Goal: Information Seeking & Learning: Learn about a topic

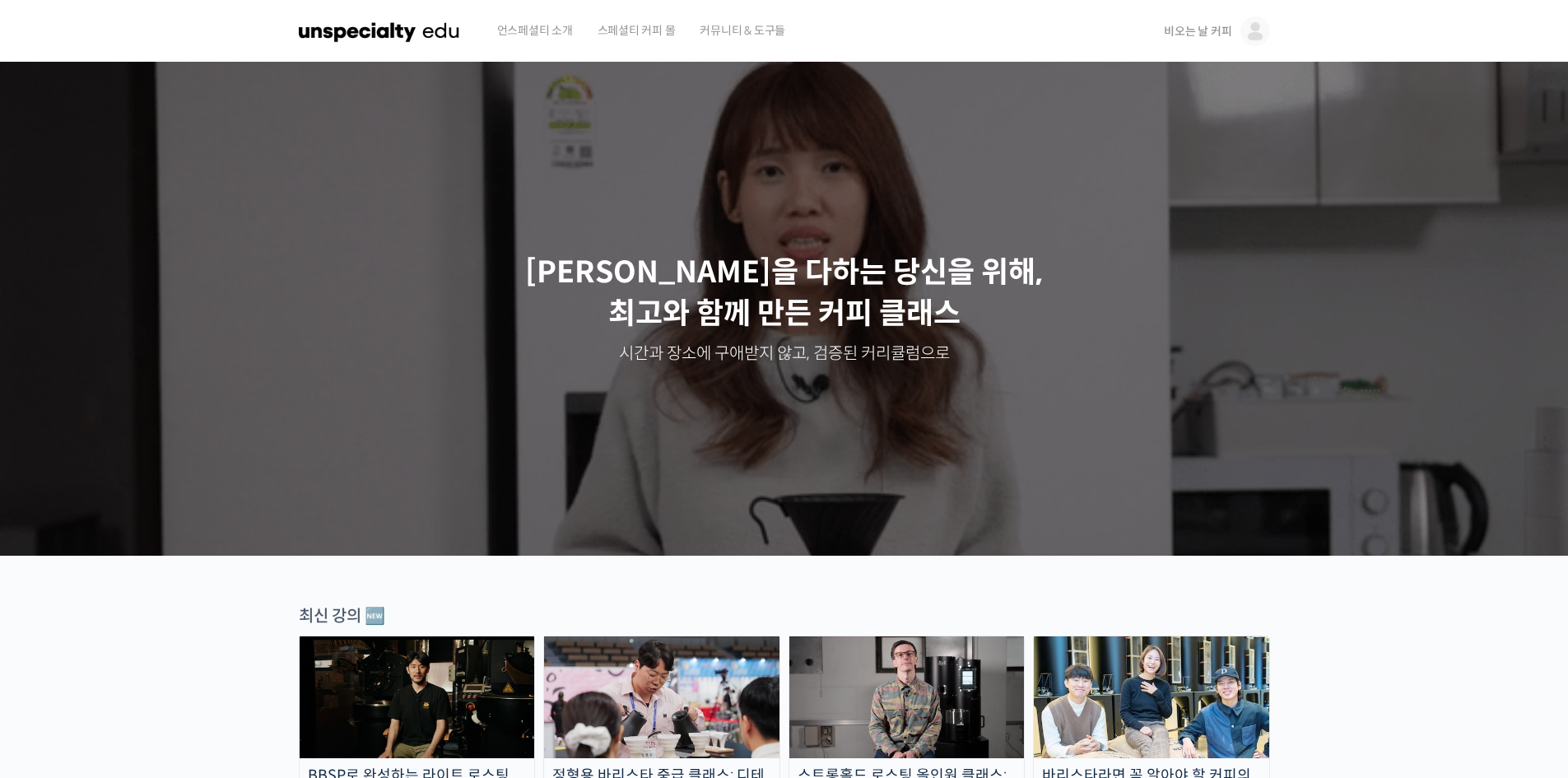
click at [1180, 33] on span "비오는 날 커피" at bounding box center [1197, 32] width 68 height 15
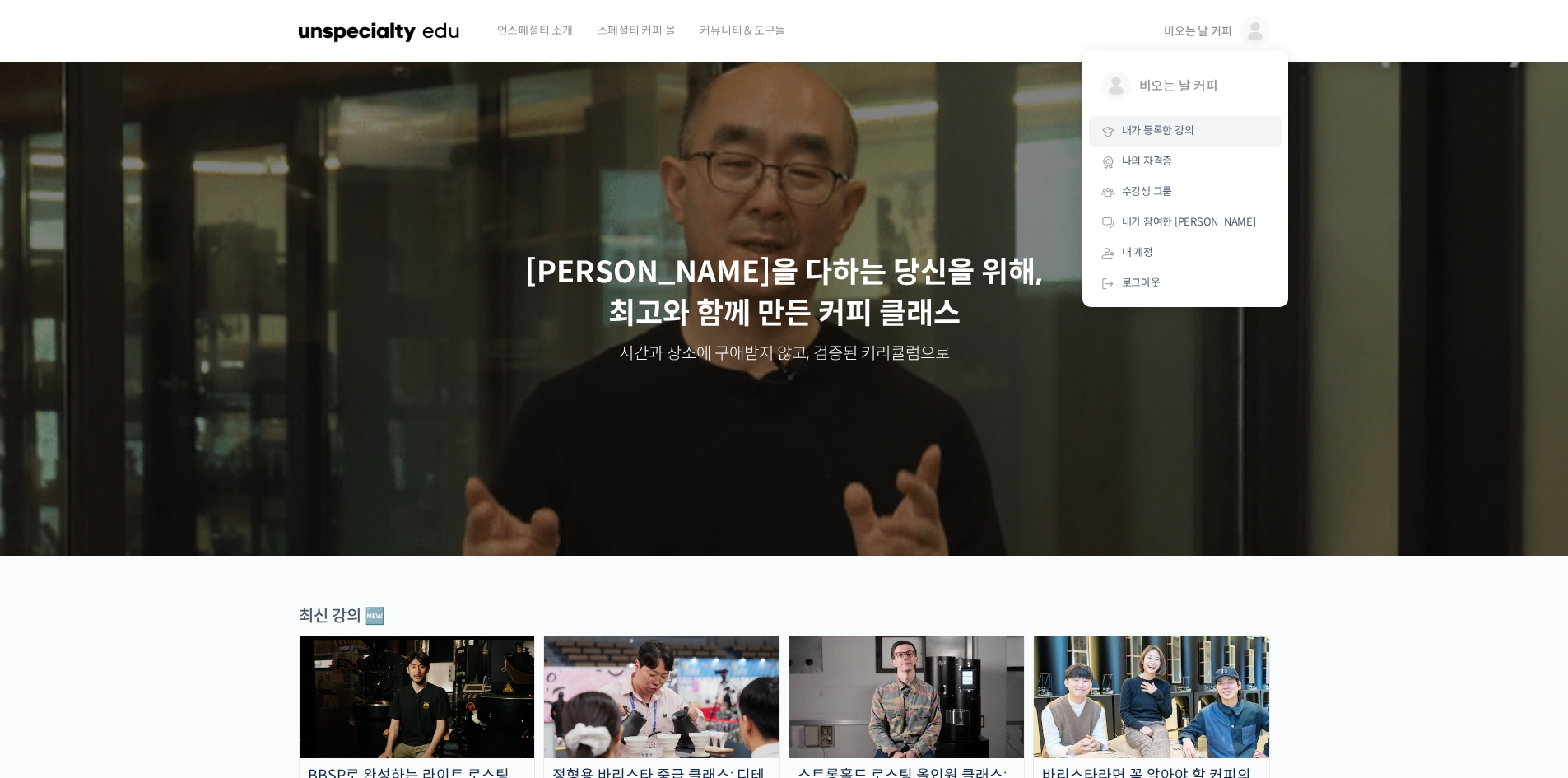
click at [1175, 129] on span "내가 등록한 강의" at bounding box center [1157, 130] width 72 height 14
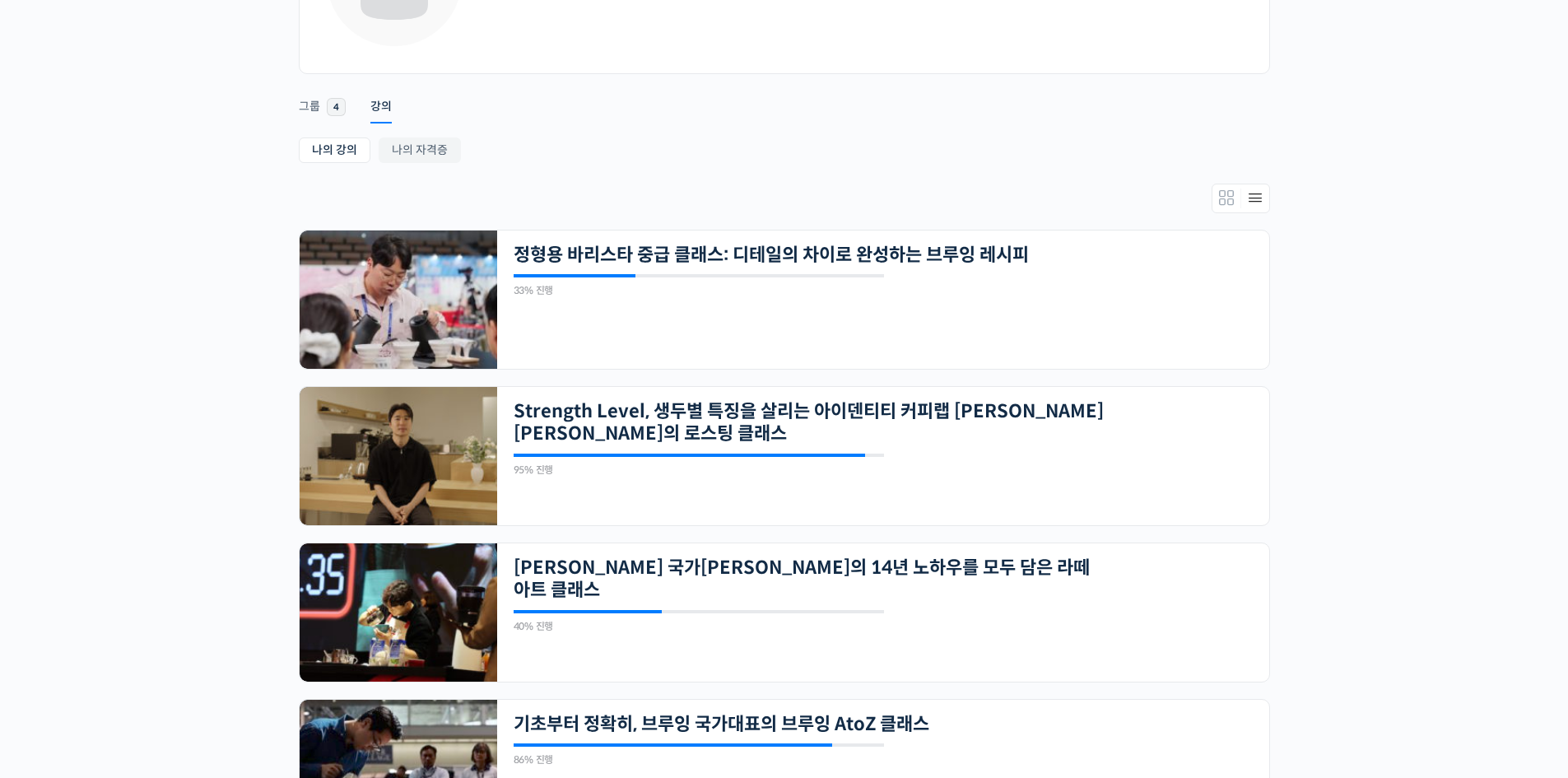
scroll to position [357, 0]
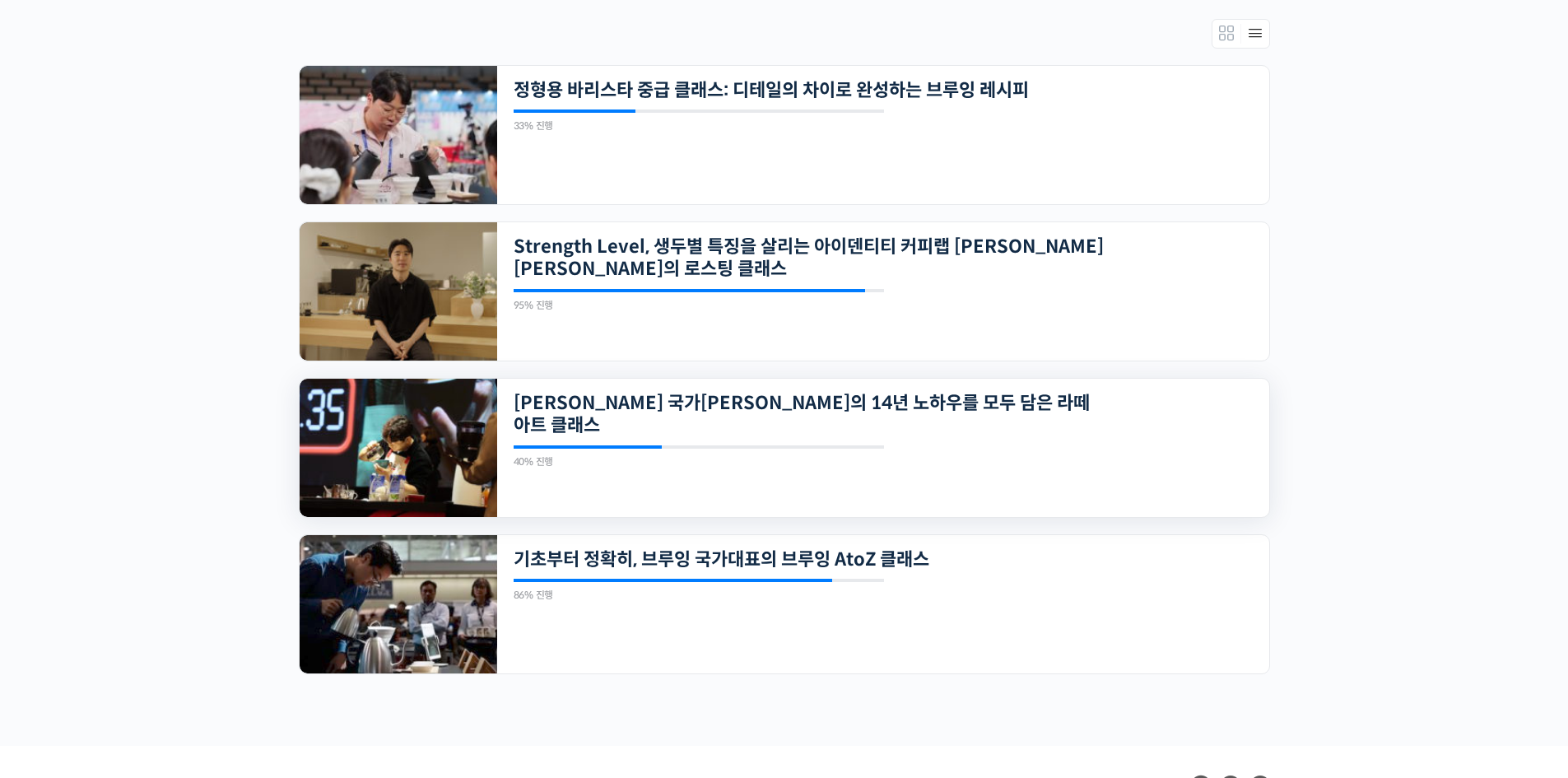
click at [854, 416] on div "22개의 수업 최원재 국가대표의 14년 노하우를 모두 담은 라떼아트 클래스 40% 진행 최근 활동: 2025년 10월 03일 12:52 오전 …" at bounding box center [882, 448] width 772 height 138
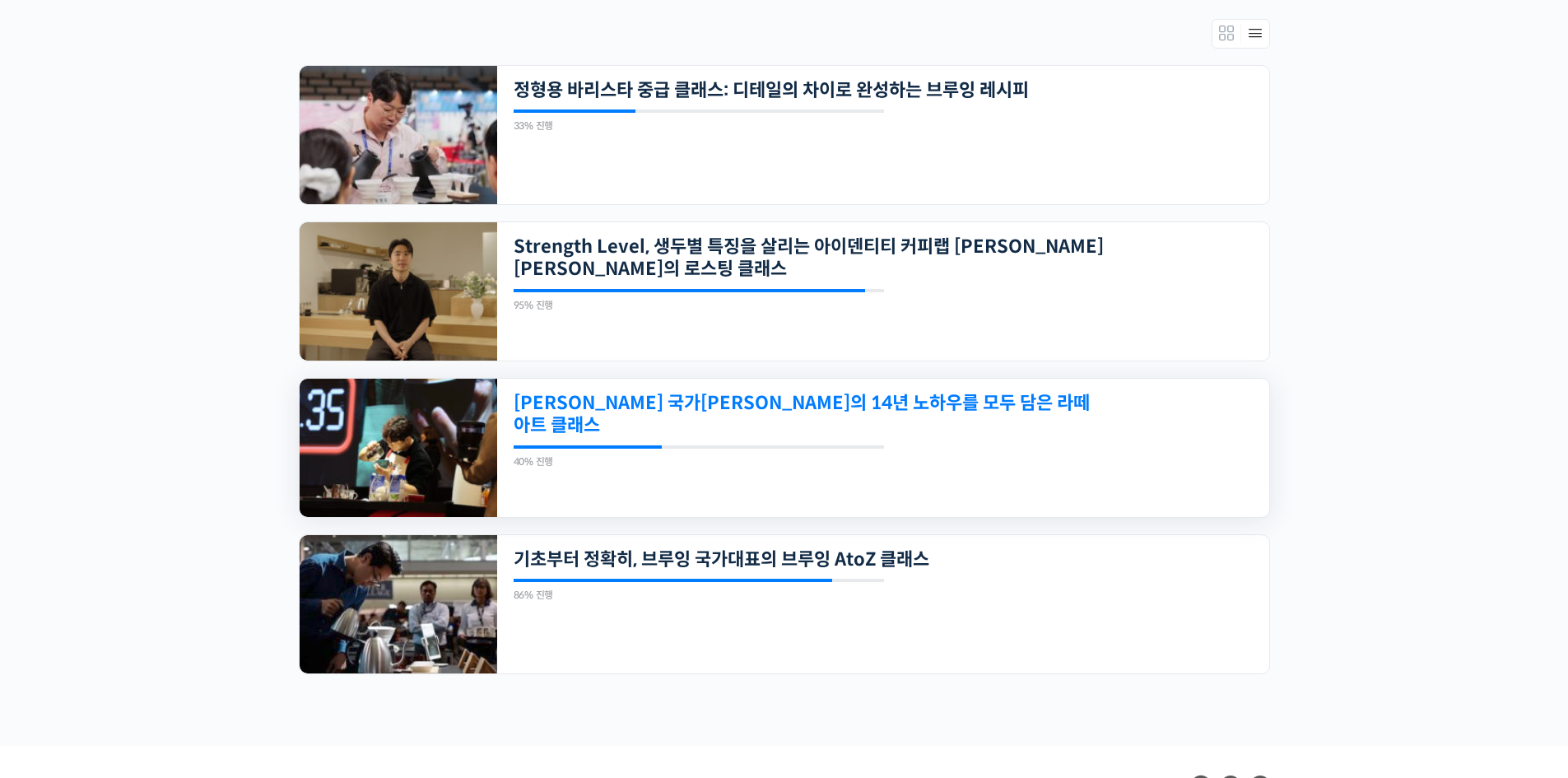
click at [830, 400] on link "[PERSON_NAME] 국가[PERSON_NAME]의 14년 노하우를 모두 담은 라떼아트 클래스" at bounding box center [809, 415] width 591 height 45
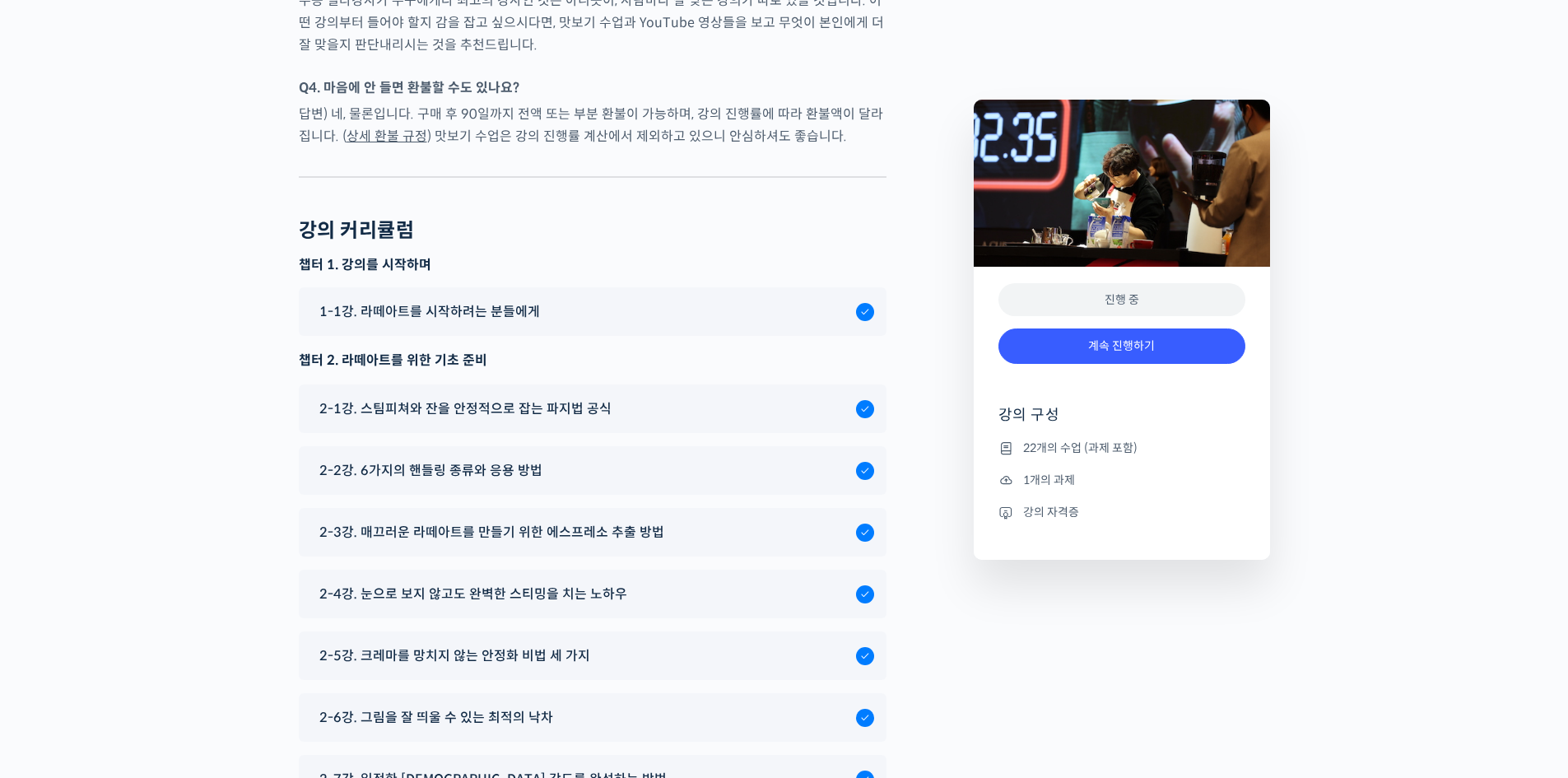
scroll to position [8255, 0]
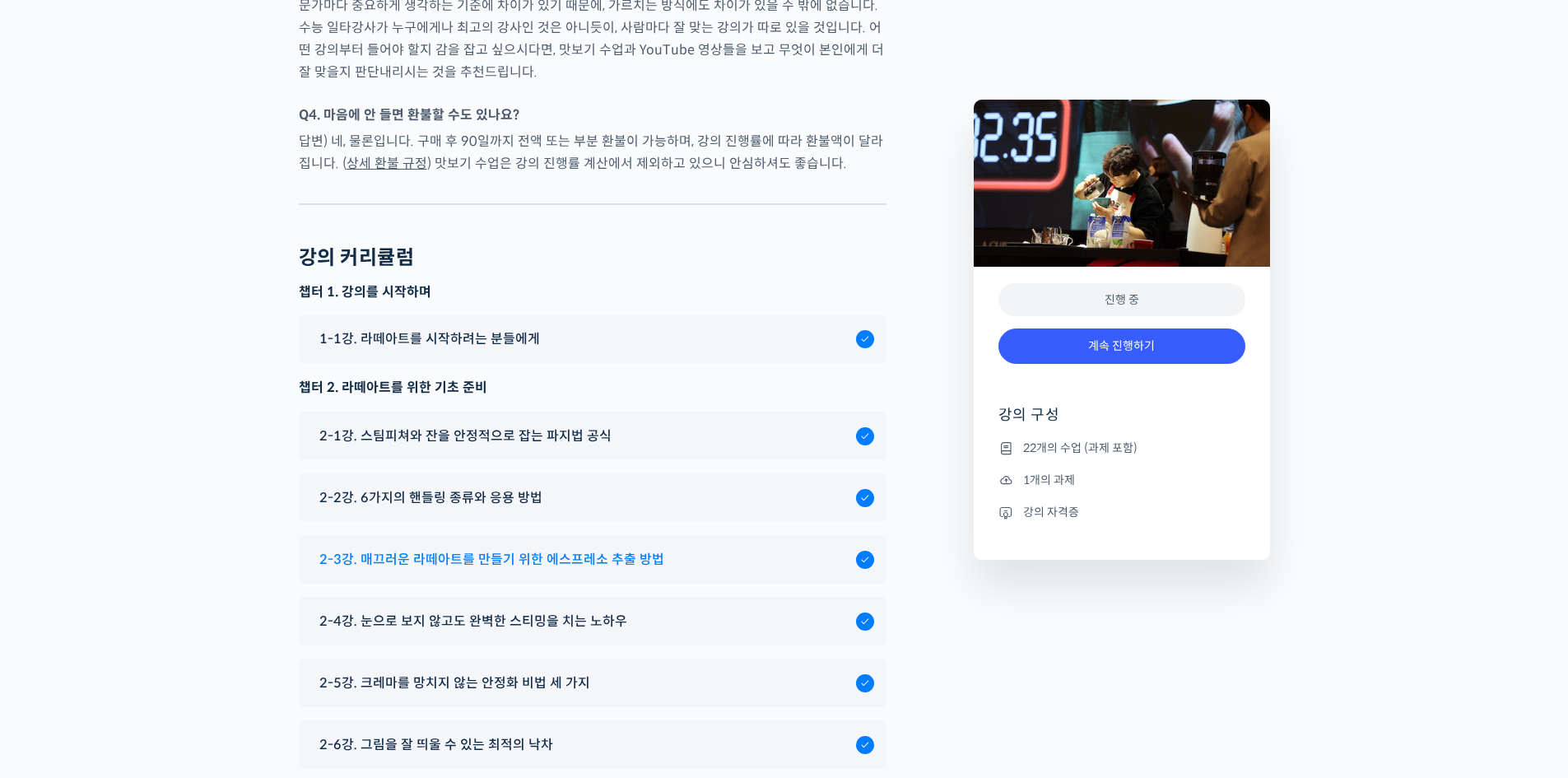
click at [643, 548] on span "2-3강. 매끄러운 라떼아트를 만들기 위한 에스프레소 추출 방법" at bounding box center [492, 559] width 345 height 22
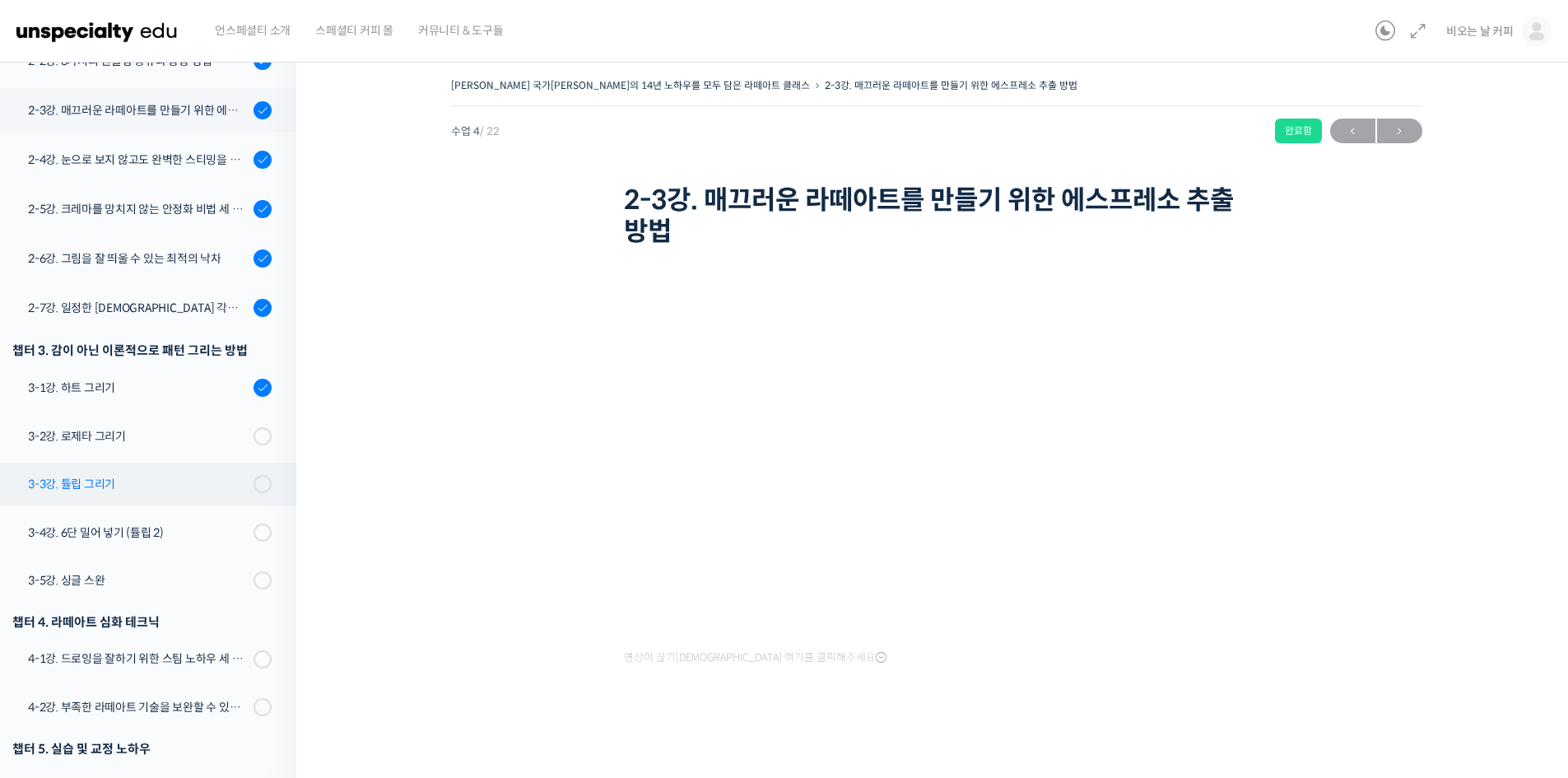
scroll to position [364, 0]
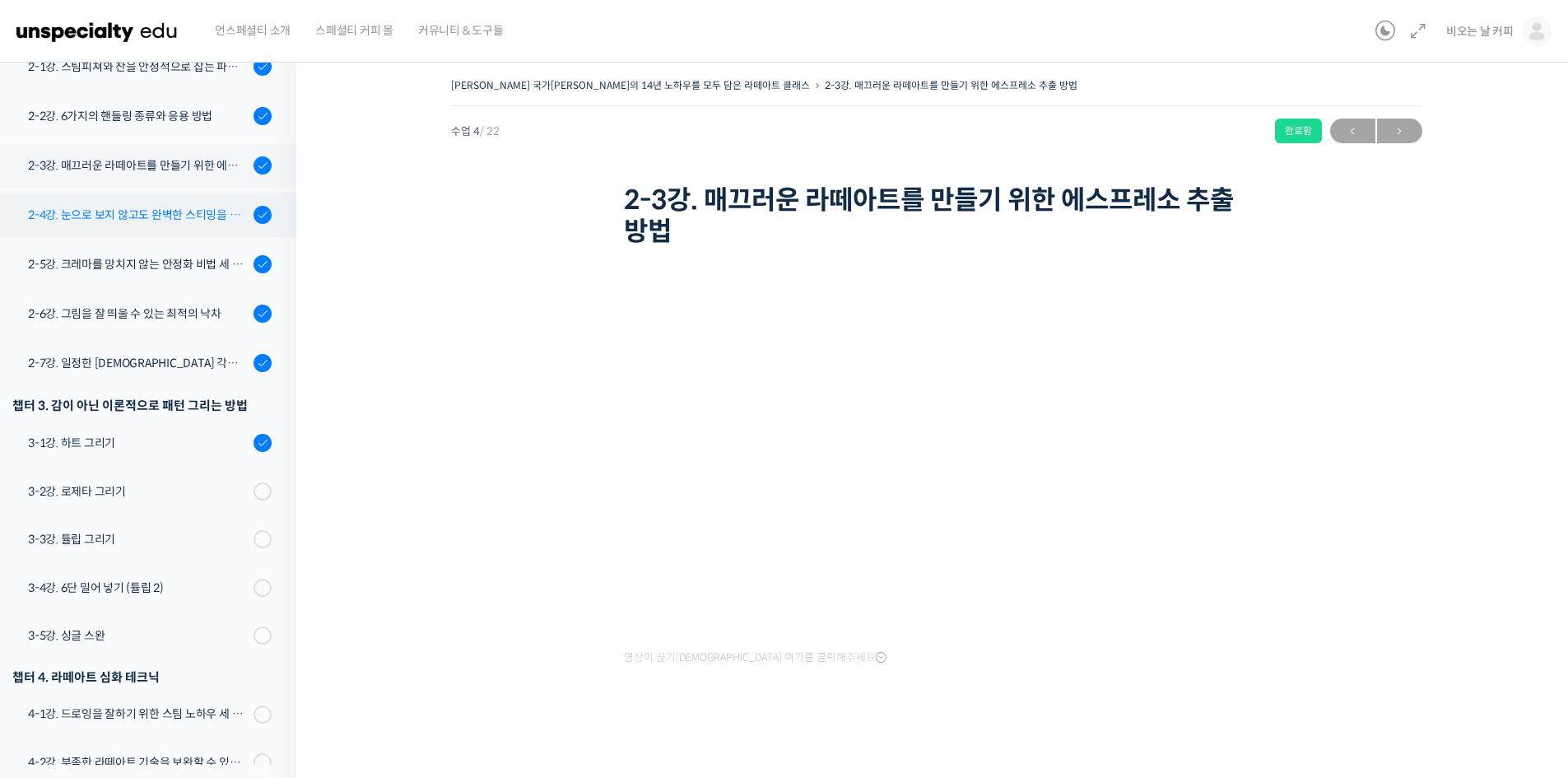
click at [136, 206] on div "2-4강. 눈으로 보지 않고도 완벽한 스티밍을 치는 노하우" at bounding box center [138, 215] width 221 height 19
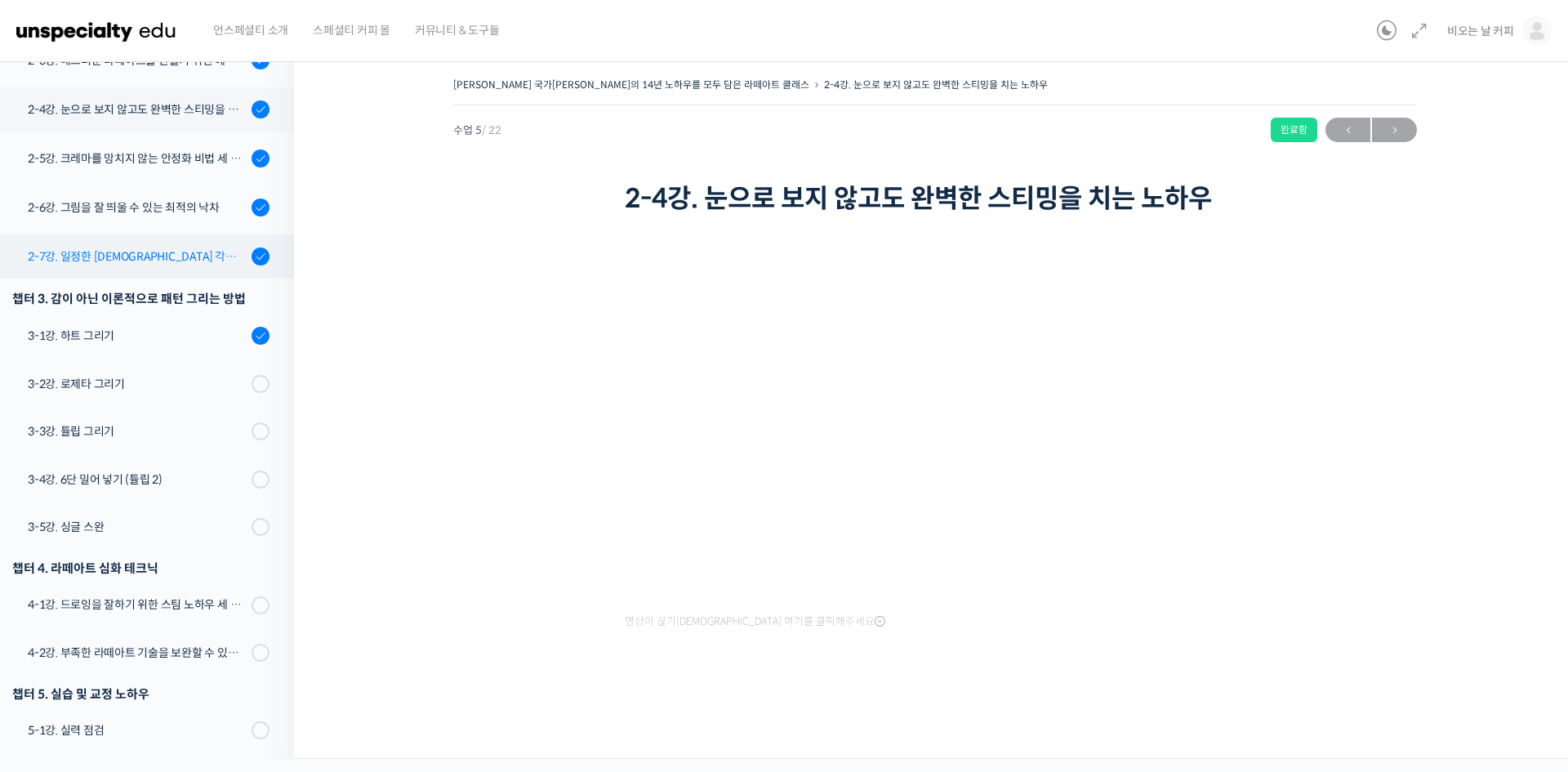
scroll to position [438, 0]
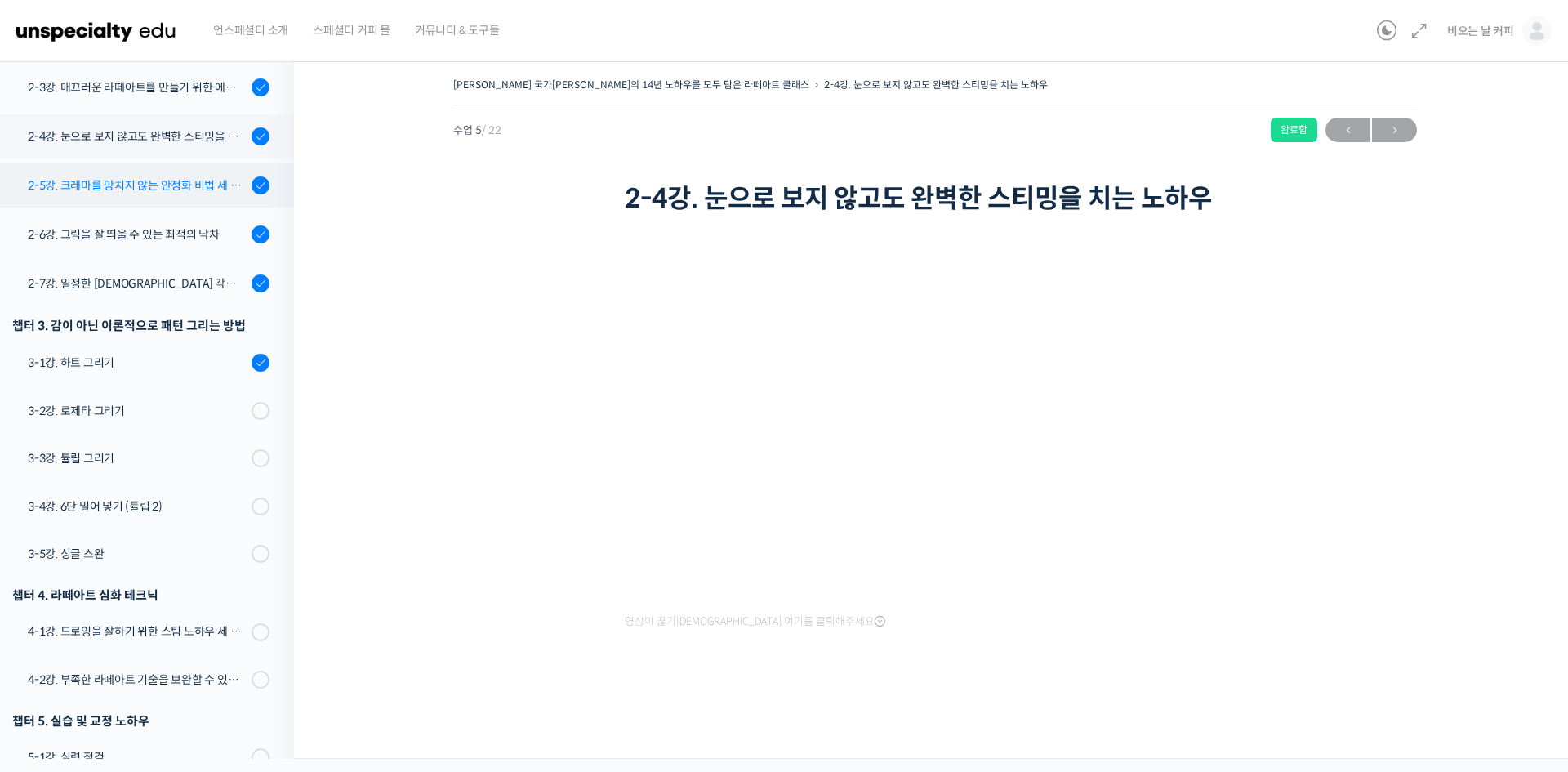
click at [109, 177] on div "2-5강. 크레마를 망치지 않는 안정화 비법 세 가지" at bounding box center [137, 186] width 219 height 18
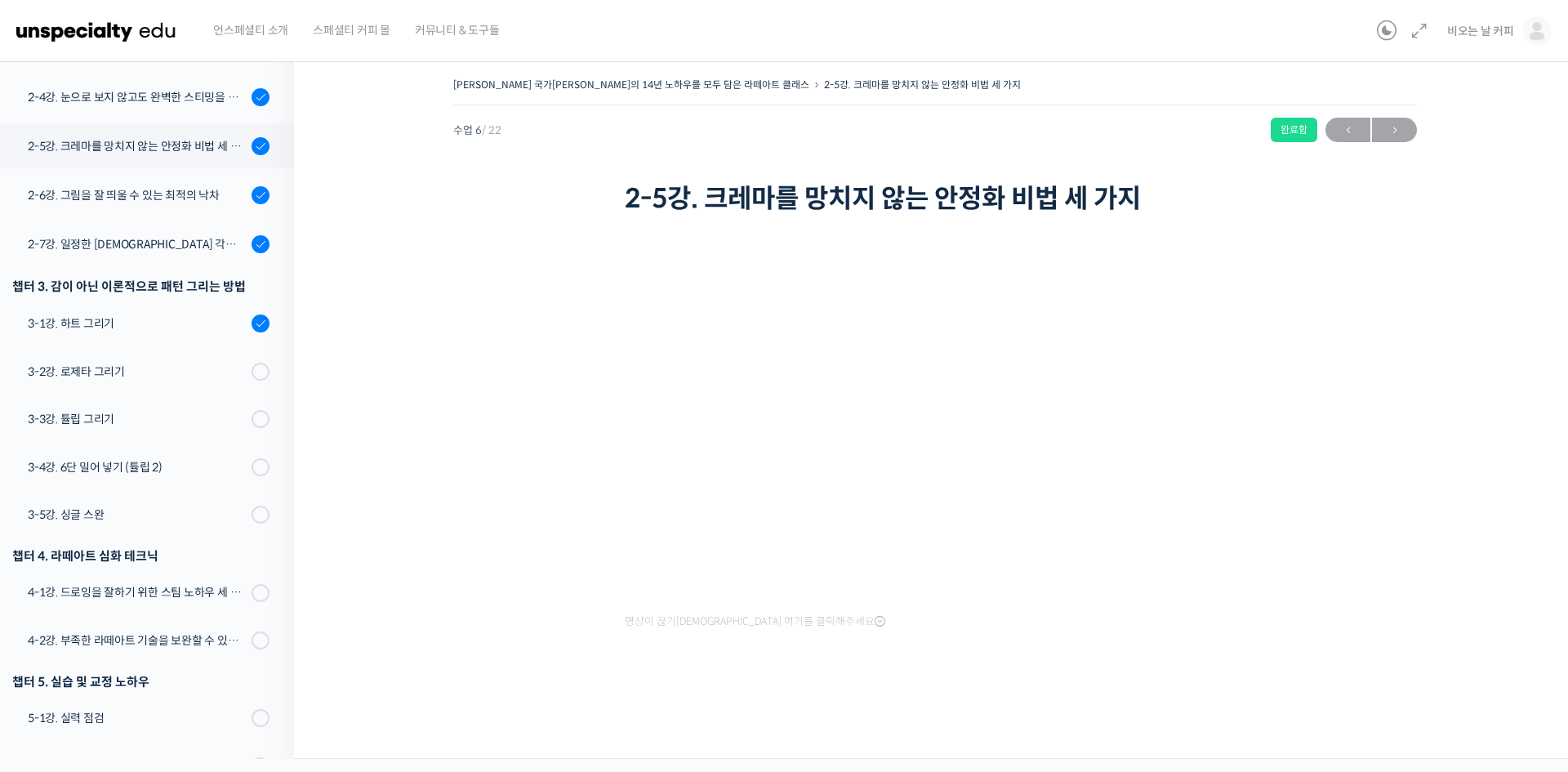
scroll to position [514, 0]
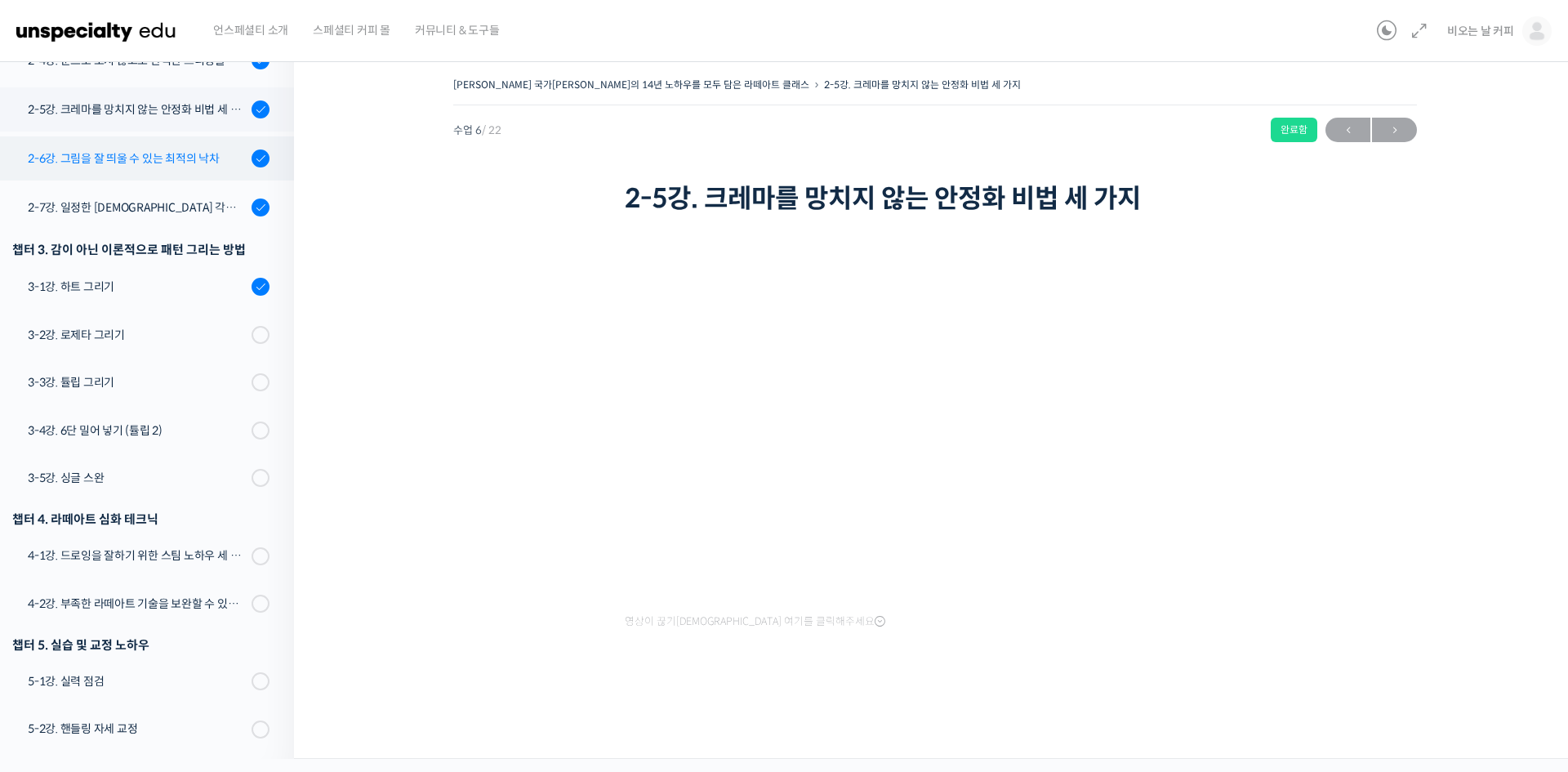
click at [183, 150] on div "2-6강. 그림을 잘 띄울 수 있는 최적의 낙차" at bounding box center [137, 159] width 219 height 18
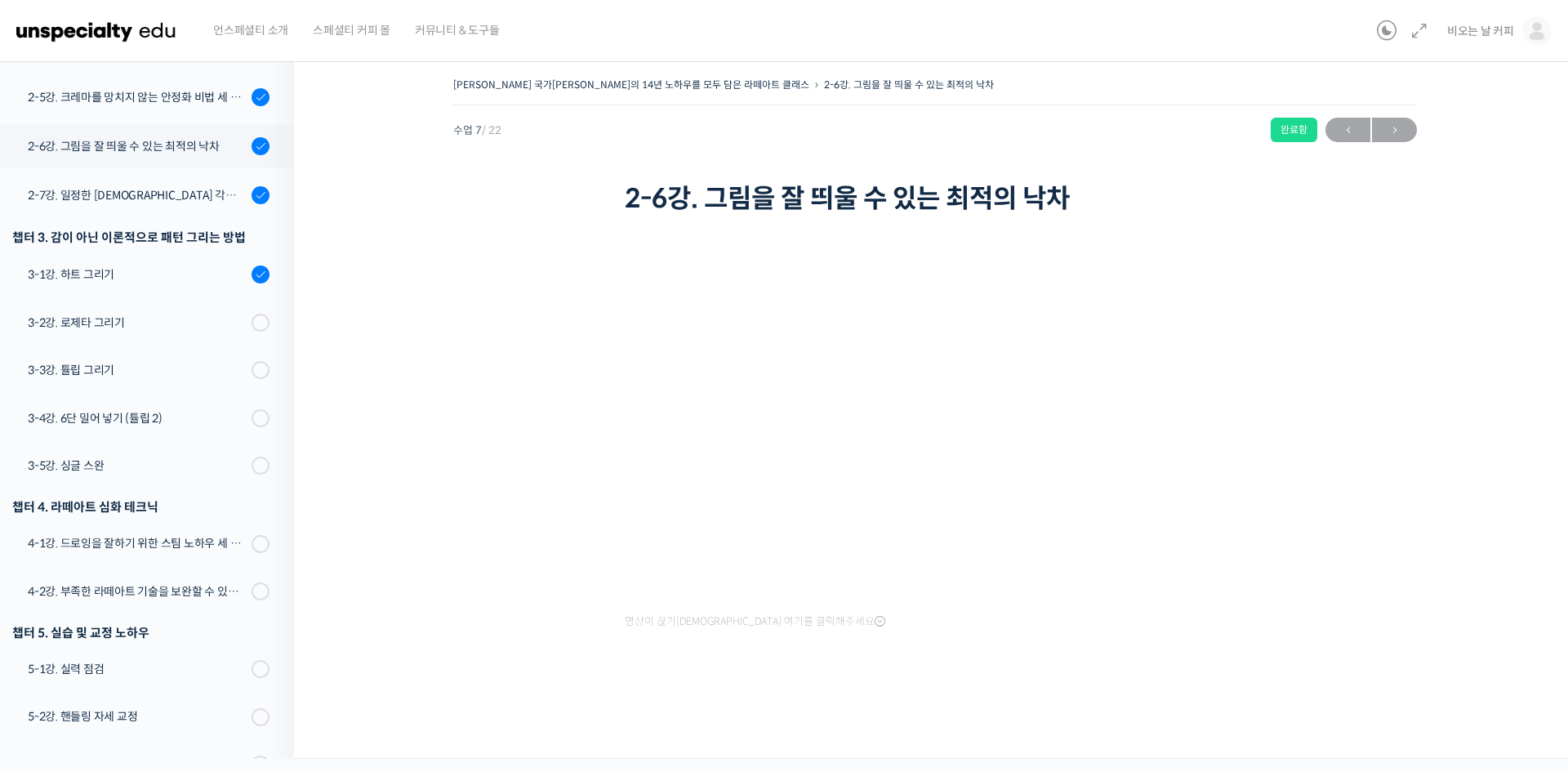
scroll to position [492, 0]
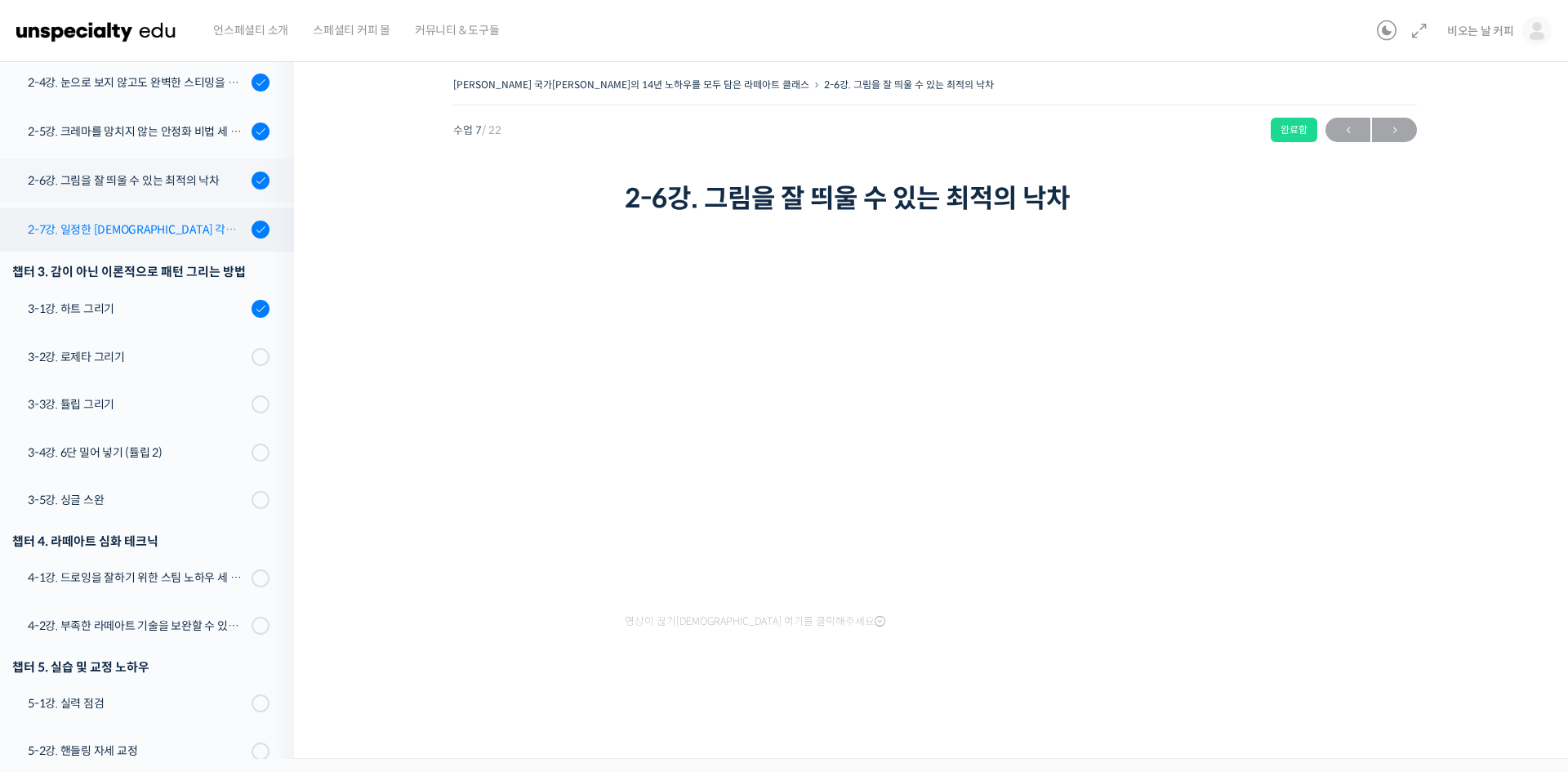
click at [157, 221] on div "2-7강. 일정한 [DEMOGRAPHIC_DATA] 각도를 완성하는 방법" at bounding box center [137, 230] width 219 height 18
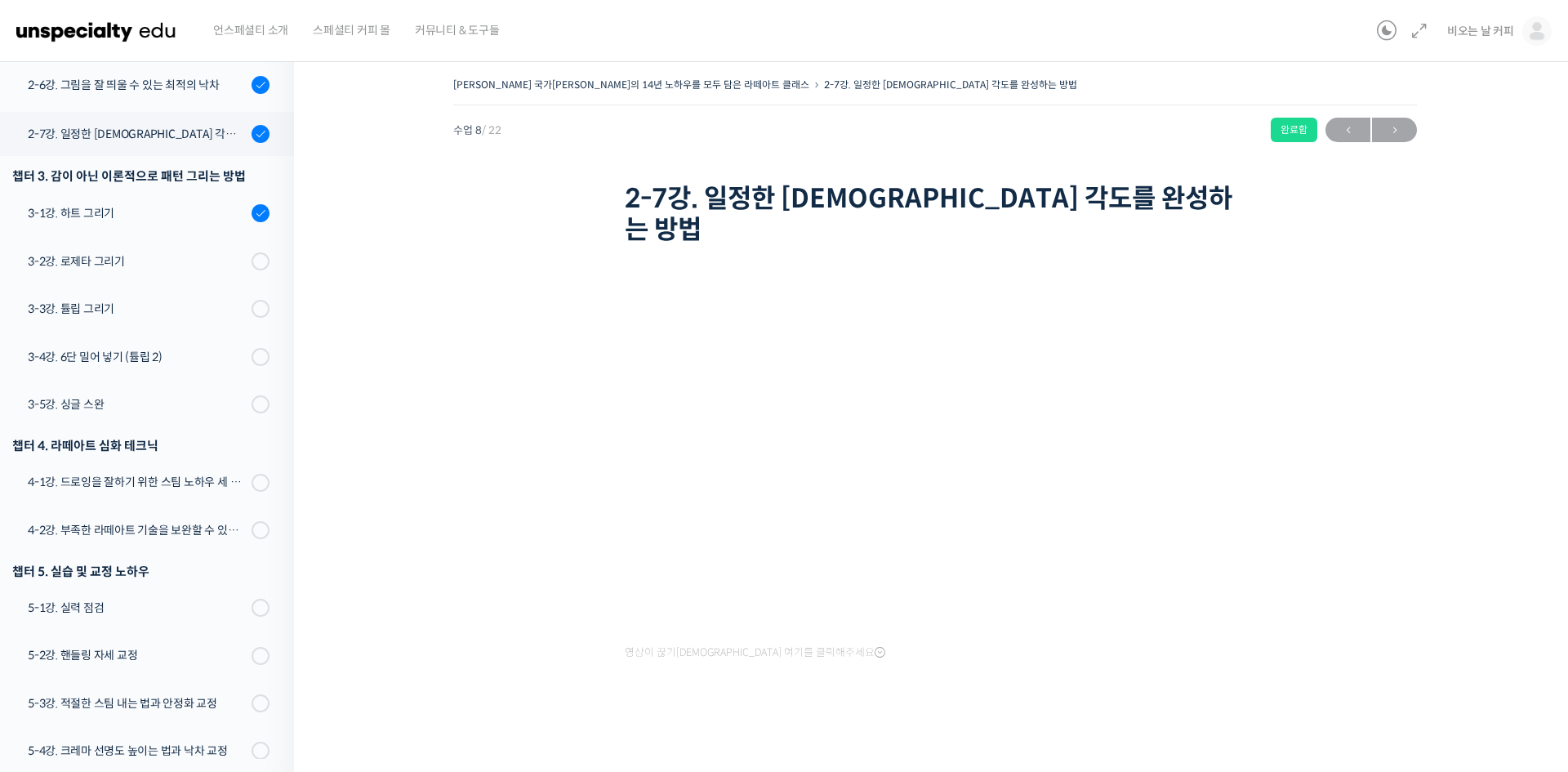
scroll to position [612, 0]
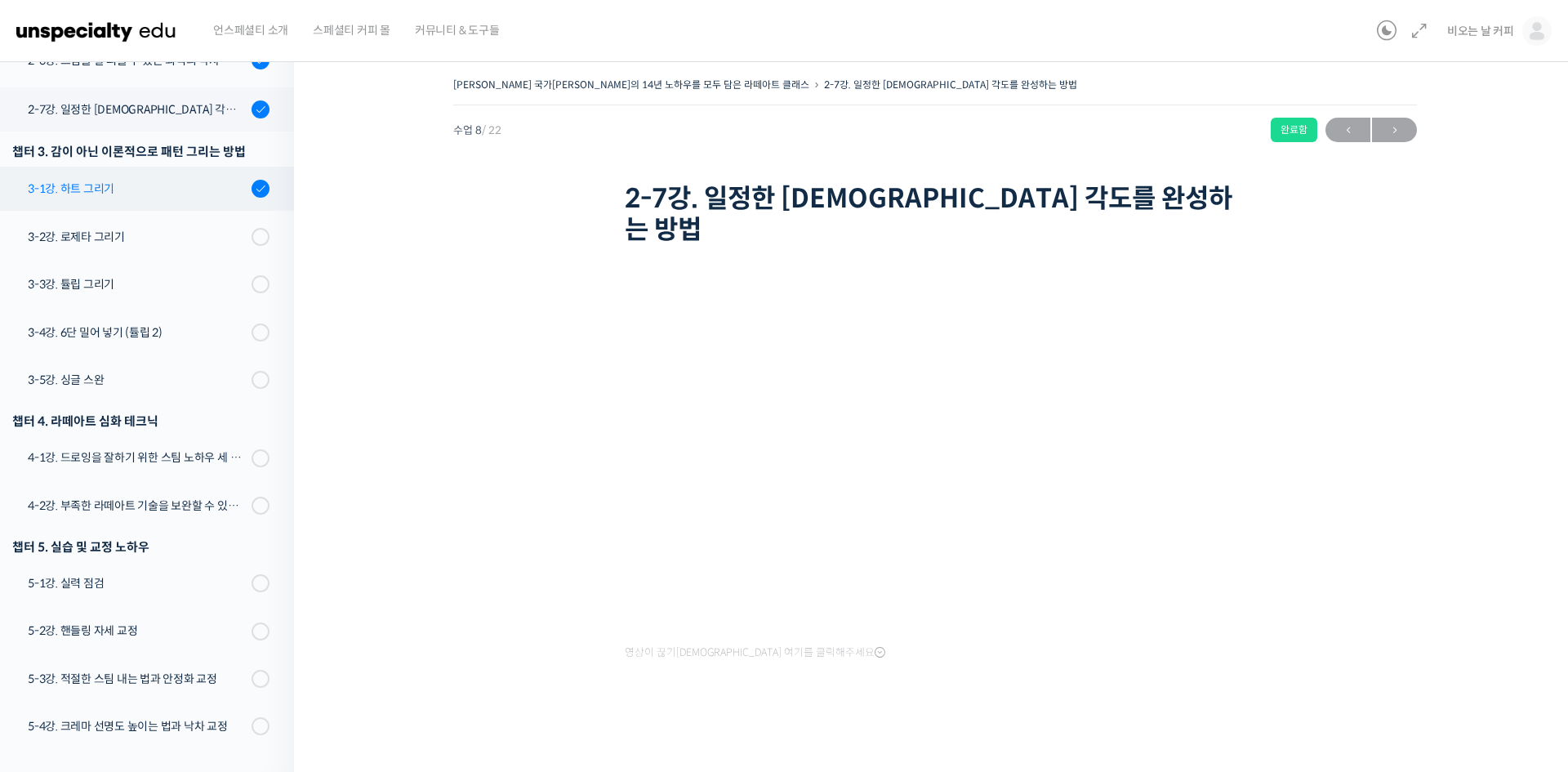
click at [108, 179] on div "3-1강. 하트 그리기" at bounding box center [137, 189] width 219 height 18
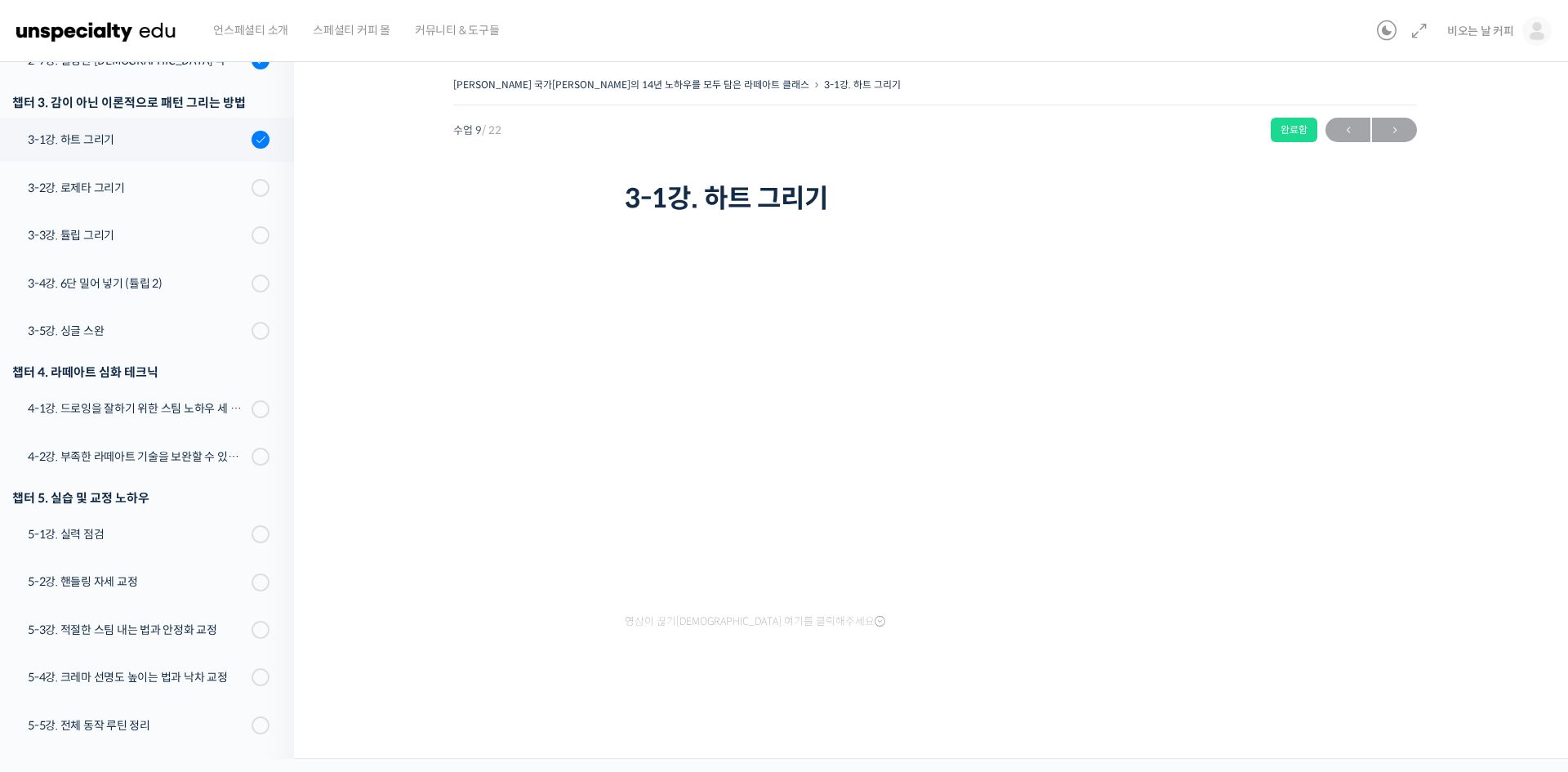
scroll to position [652, 0]
